Goal: Share content: Share content

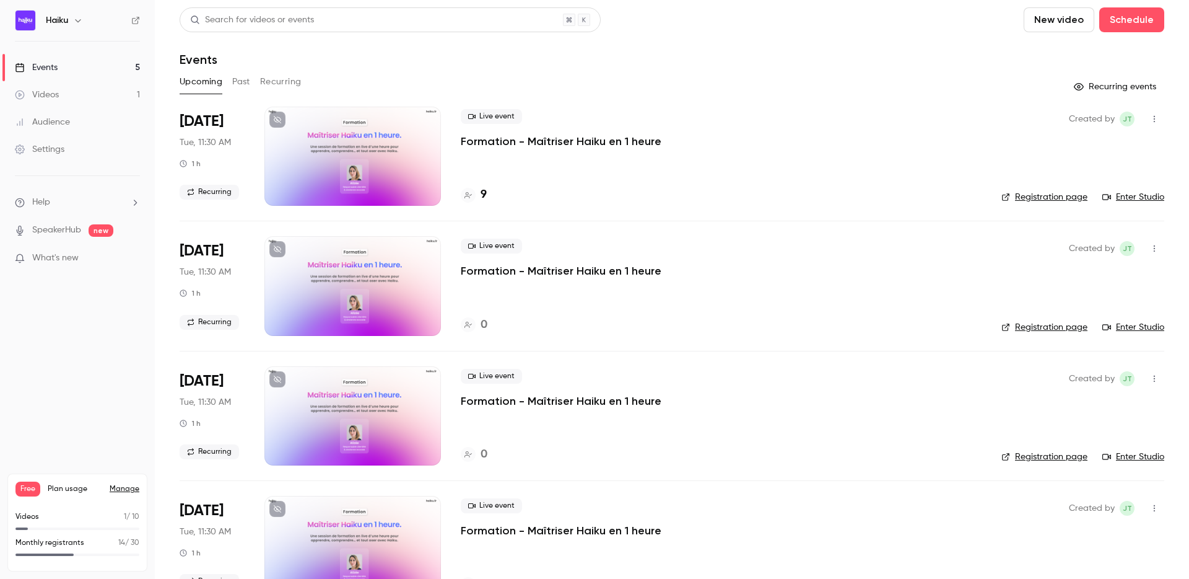
click at [270, 84] on button "Recurring" at bounding box center [281, 82] width 42 height 20
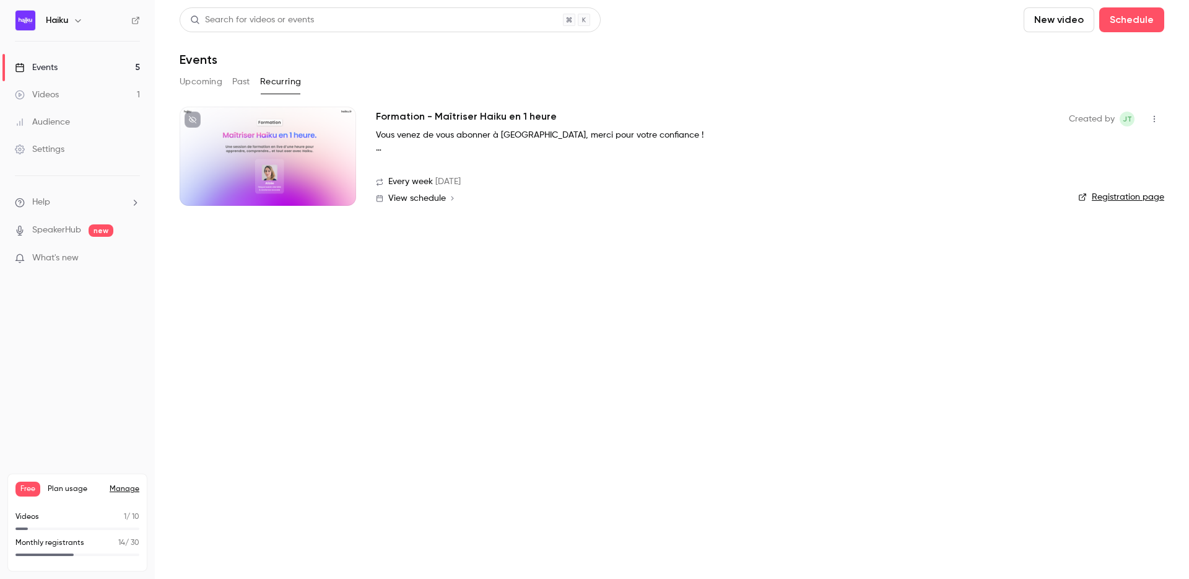
click at [1156, 123] on button "button" at bounding box center [1155, 119] width 20 height 20
click at [1113, 146] on div "Share" at bounding box center [1107, 150] width 94 height 12
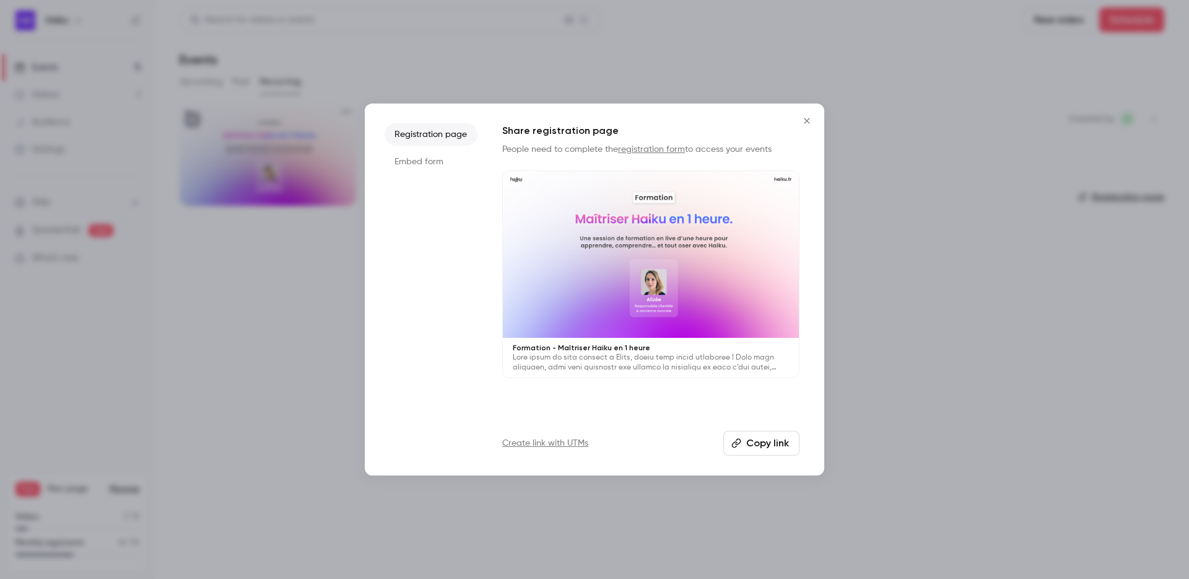
click at [764, 435] on button "Copy link" at bounding box center [761, 442] width 76 height 25
click at [802, 118] on icon "Close" at bounding box center [807, 121] width 15 height 10
